Goal: Navigation & Orientation: Understand site structure

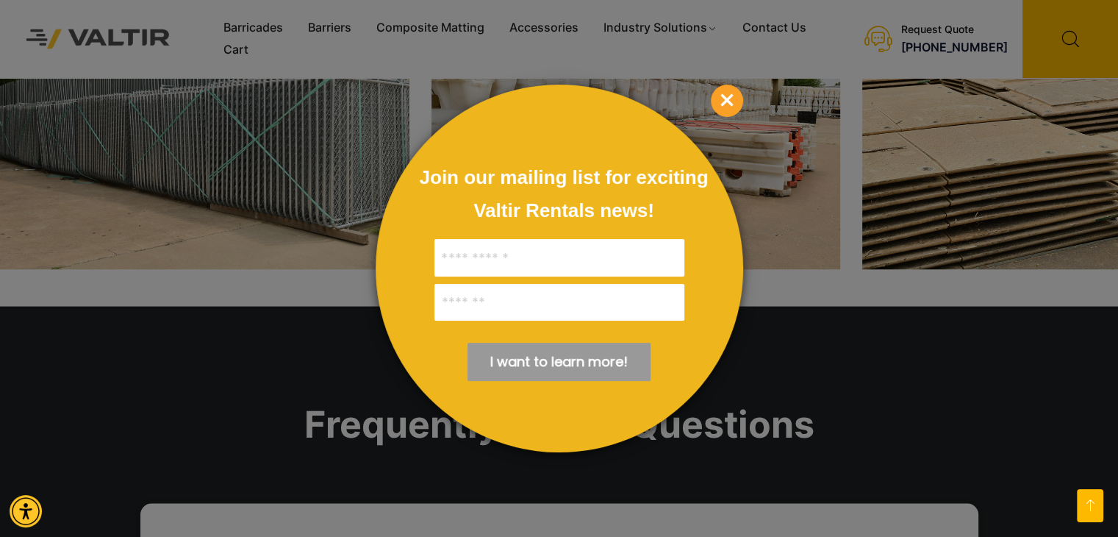
scroll to position [2830, 0]
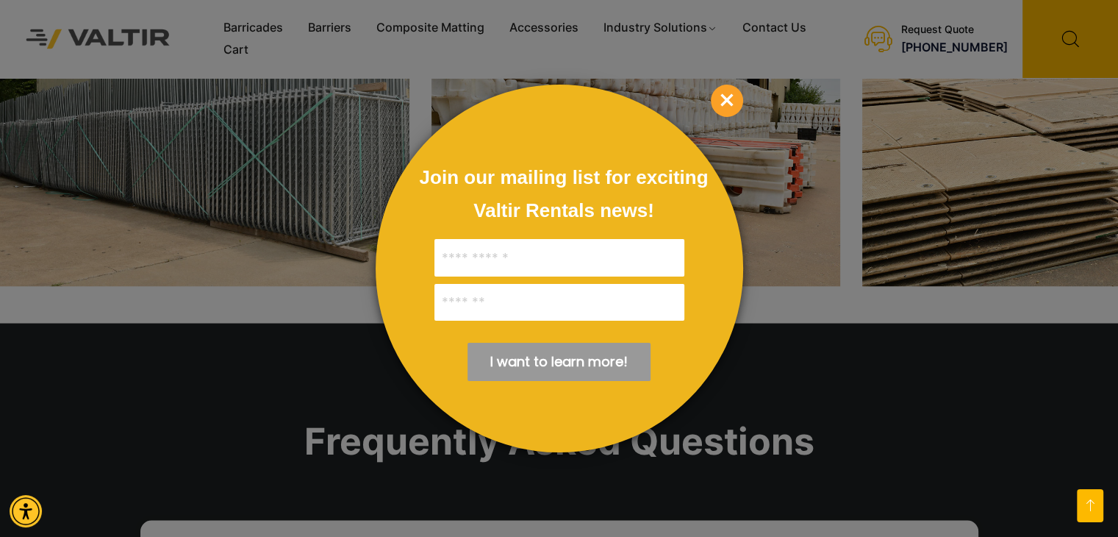
click at [729, 100] on span "×" at bounding box center [727, 101] width 32 height 32
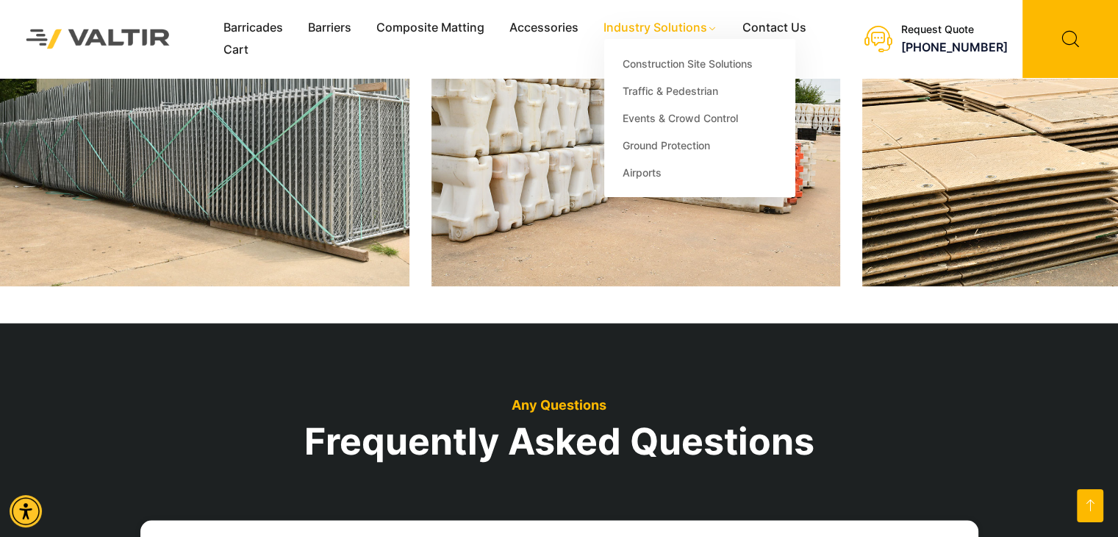
click at [674, 26] on link "Industry Solutions" at bounding box center [660, 28] width 139 height 22
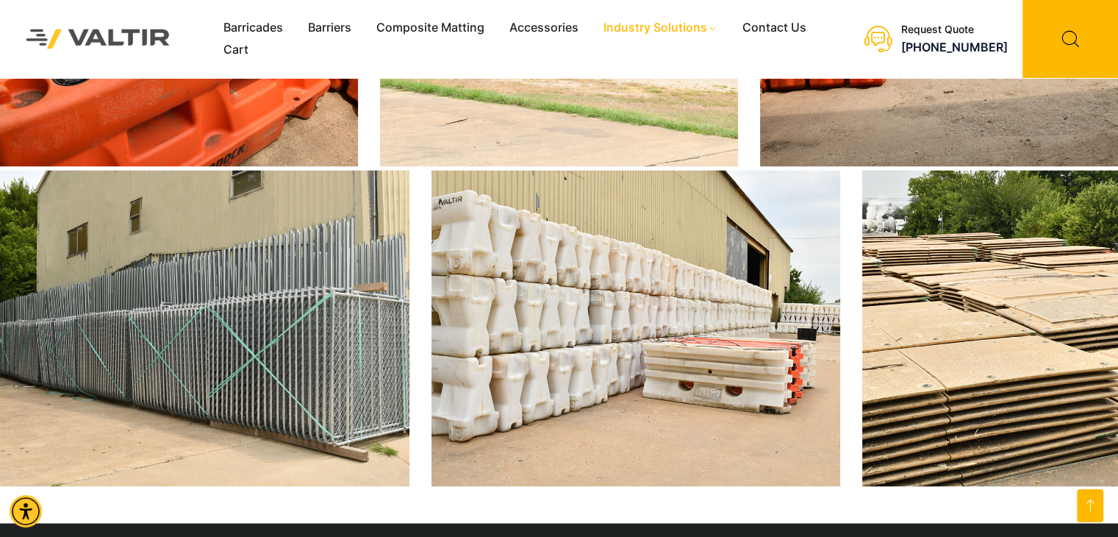
scroll to position [2632, 0]
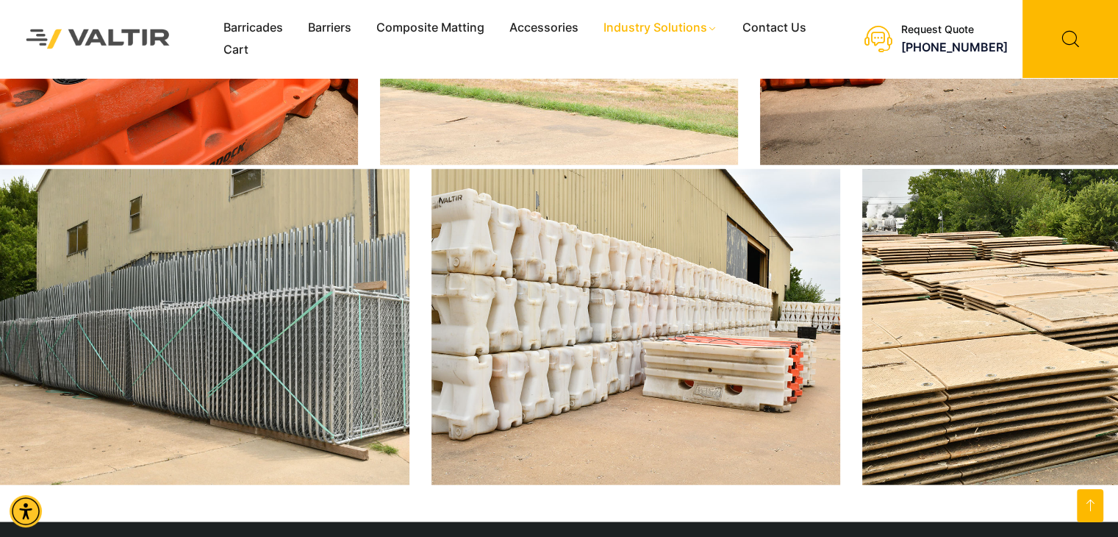
click at [148, 40] on img at bounding box center [98, 38] width 174 height 49
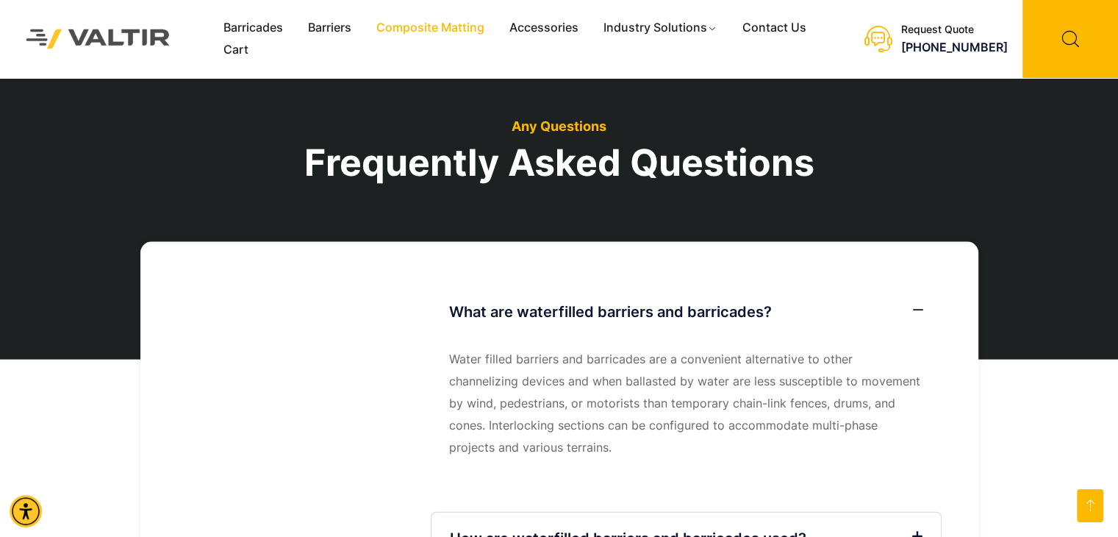
scroll to position [3083, 0]
